Goal: Task Accomplishment & Management: Manage account settings

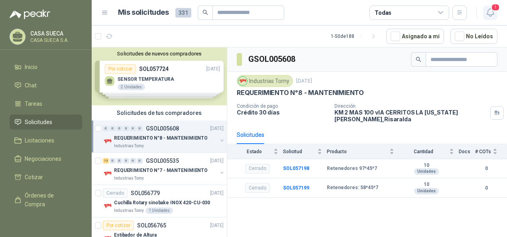
click at [493, 13] on icon "button" at bounding box center [491, 13] width 10 height 10
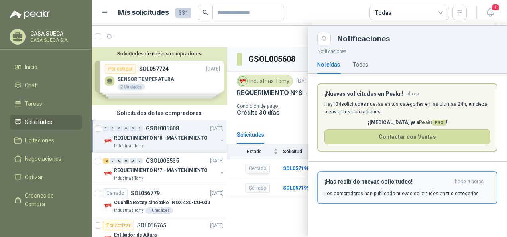
click at [398, 176] on button "¡Has recibido nuevas solicitudes! hace 4 horas Los compradores han publicado nu…" at bounding box center [407, 187] width 180 height 33
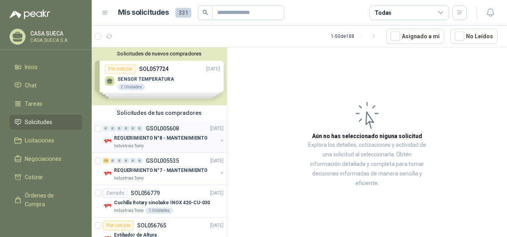
click at [181, 139] on p "REQUERIMIENTO N°8 - MANTENIMIENTO" at bounding box center [161, 138] width 94 height 8
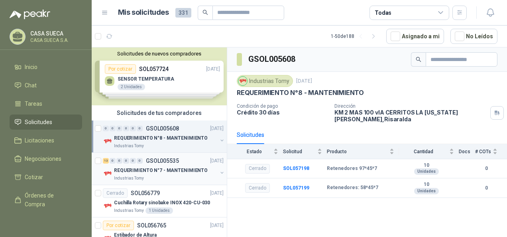
click at [154, 173] on p "REQUERIMIENTO N°7 - MANTENIMIENTO" at bounding box center [161, 171] width 94 height 8
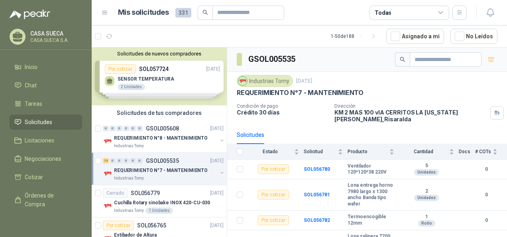
click at [162, 84] on div "Solicitudes de nuevos compradores Por cotizar SOL057724 [DATE] SENSOR TEMPERATU…" at bounding box center [159, 76] width 135 height 58
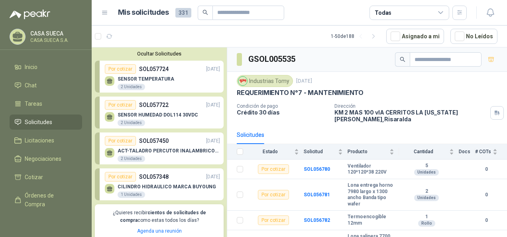
click at [170, 49] on div "Ocultar Solicitudes Por cotizar SOL057724 [DATE] SENSOR TEMPERATURA 2 Unidades …" at bounding box center [159, 144] width 135 height 195
click at [164, 54] on button "Ocultar Solicitudes" at bounding box center [159, 54] width 129 height 6
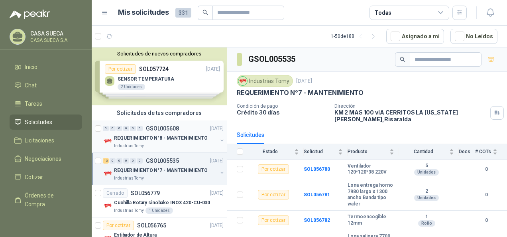
click at [174, 126] on p "GSOL005608" at bounding box center [162, 129] width 33 height 6
